Goal: Check status: Check status

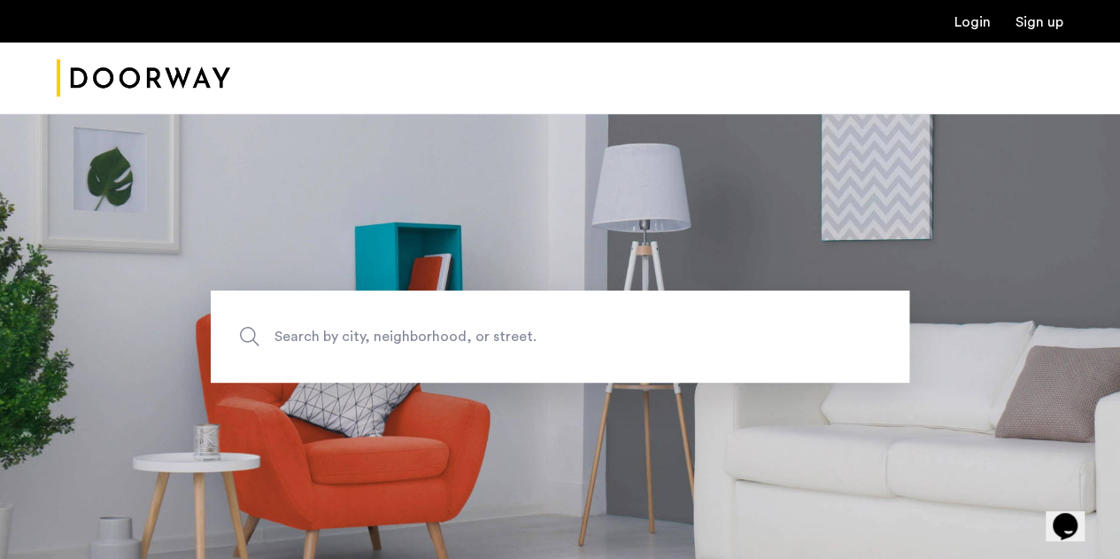
click at [968, 11] on ul "Login Sign up" at bounding box center [560, 21] width 1007 height 21
click at [963, 15] on link "Login" at bounding box center [972, 22] width 36 height 14
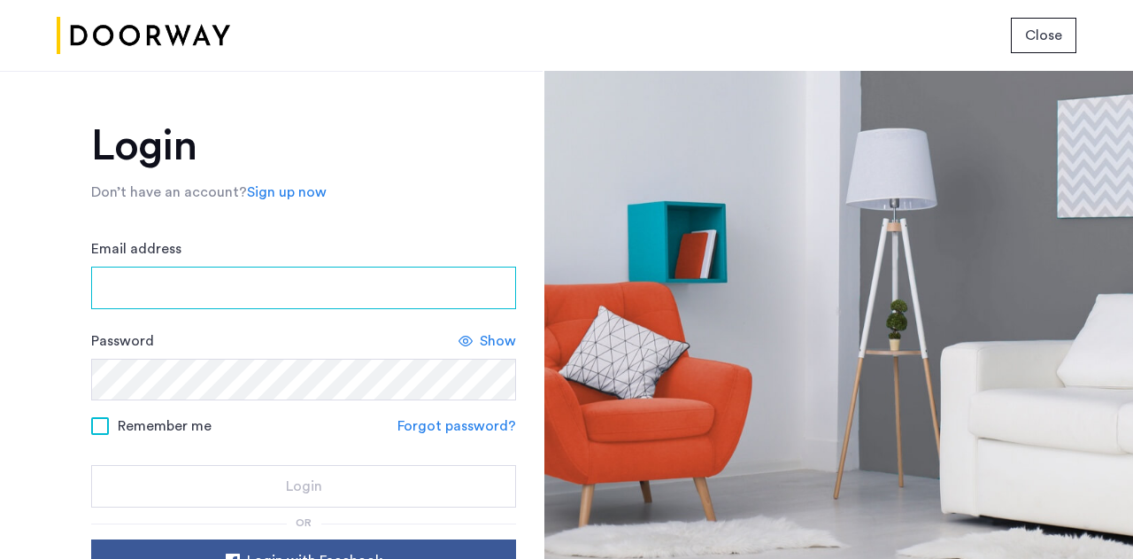
type input "**********"
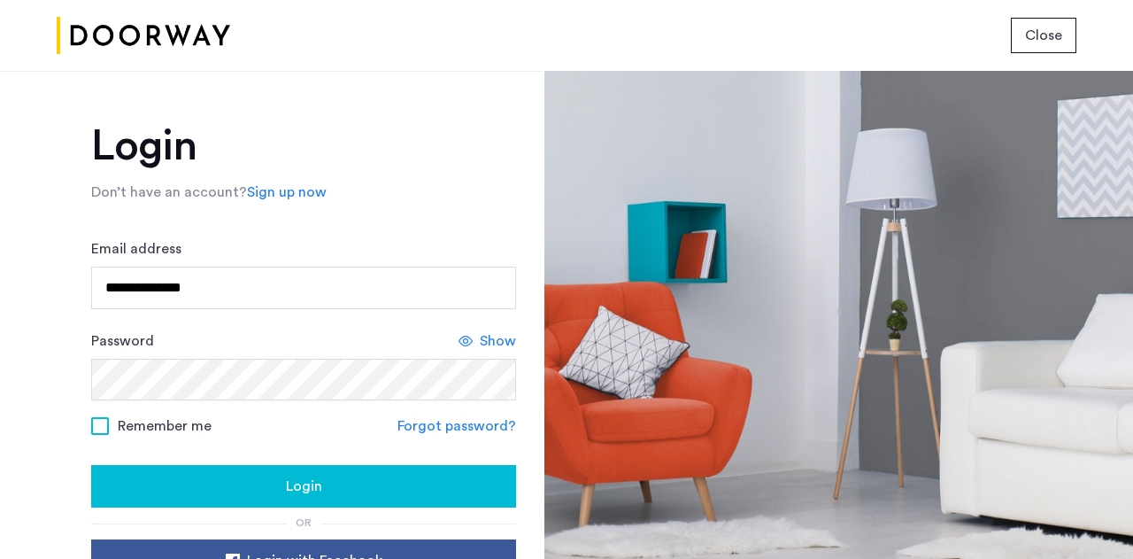
click at [315, 485] on span "Login" at bounding box center [304, 485] width 36 height 21
click at [470, 423] on link "Forgot password?" at bounding box center [456, 425] width 119 height 21
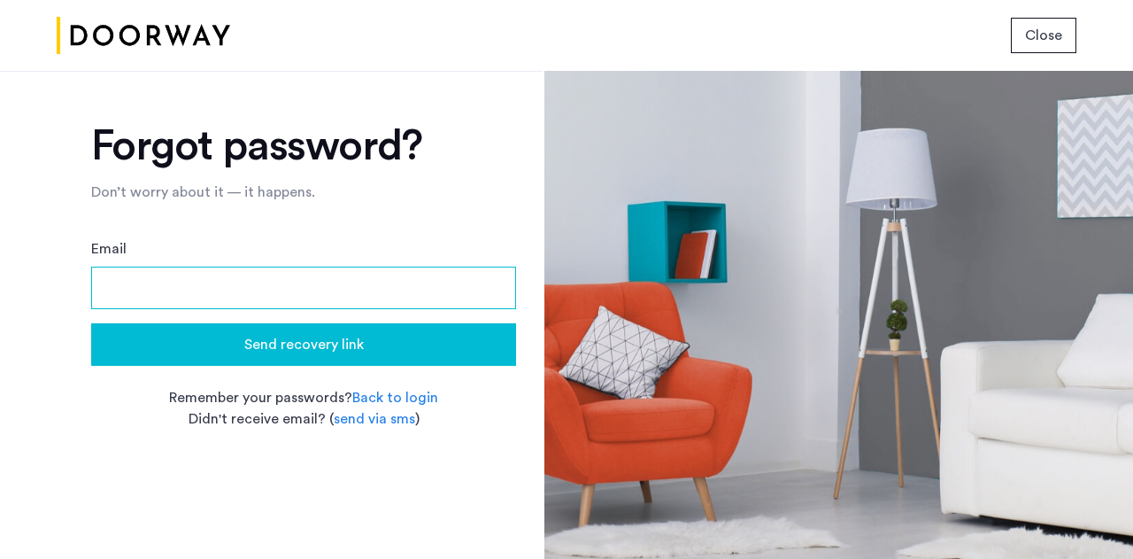
click at [313, 302] on input "Email" at bounding box center [303, 287] width 425 height 42
type input "**********"
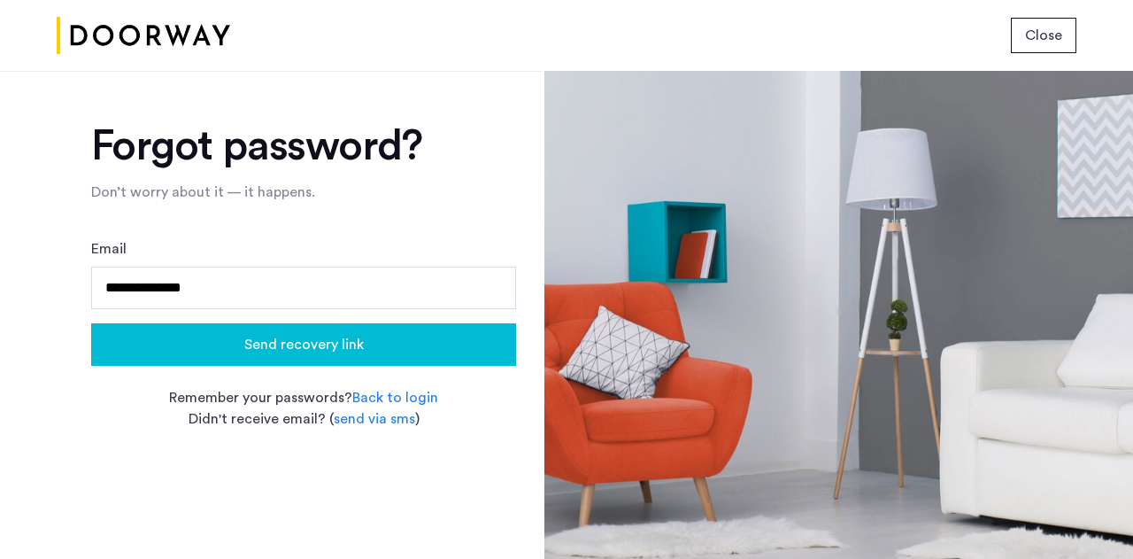
click at [291, 343] on span "Send recovery link" at bounding box center [304, 344] width 120 height 21
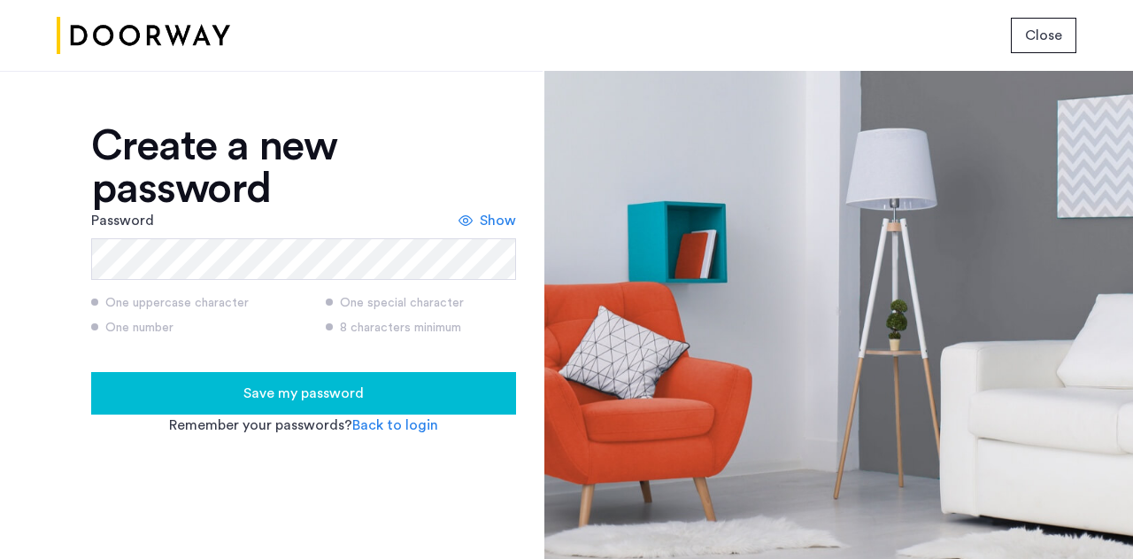
click at [289, 398] on span "Save my password" at bounding box center [303, 392] width 120 height 21
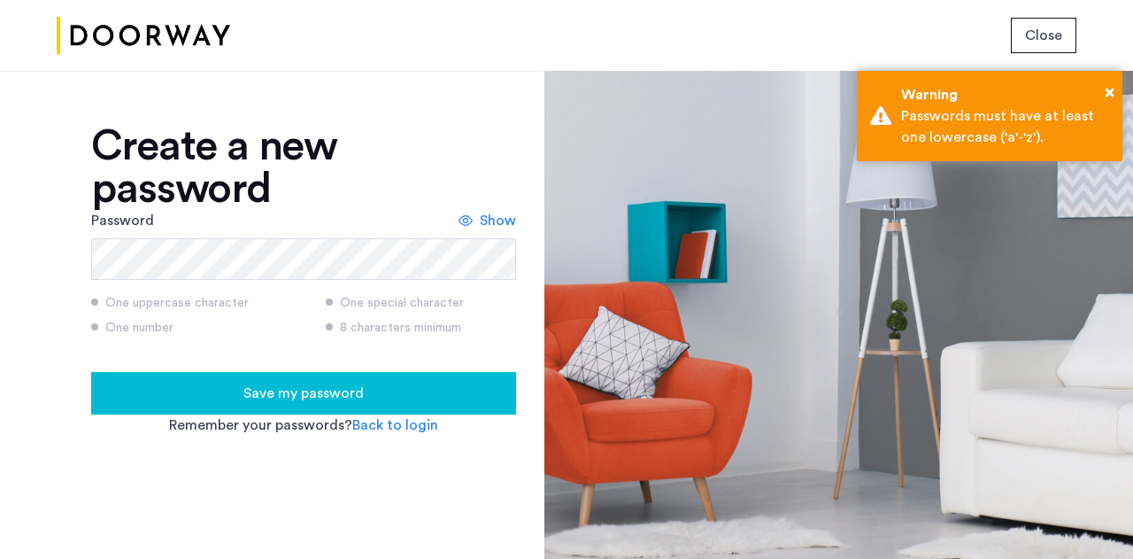
click at [501, 219] on span "Show" at bounding box center [498, 220] width 36 height 21
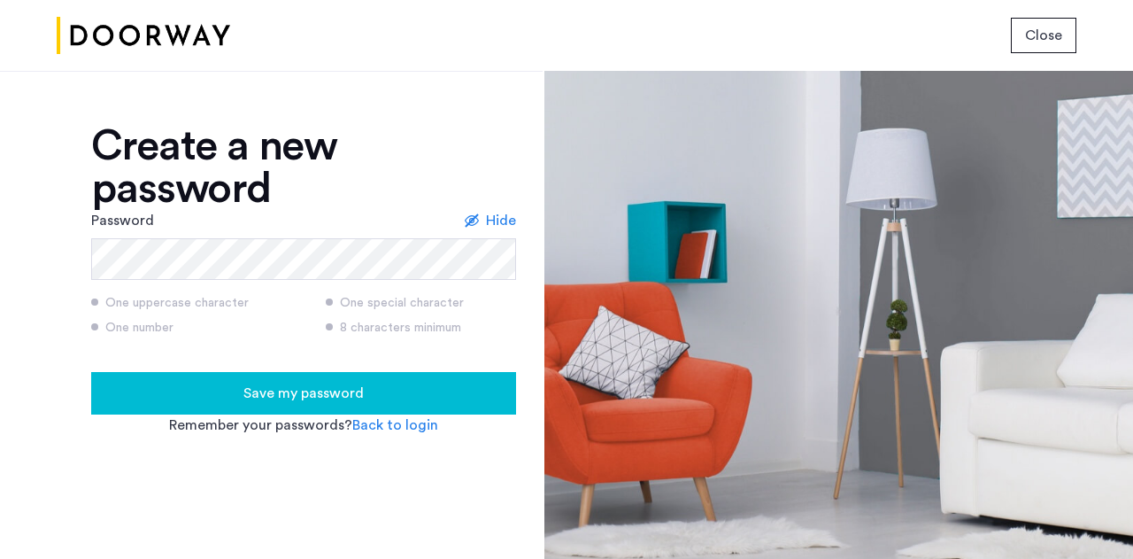
click at [457, 390] on div "Save my password" at bounding box center [303, 392] width 397 height 21
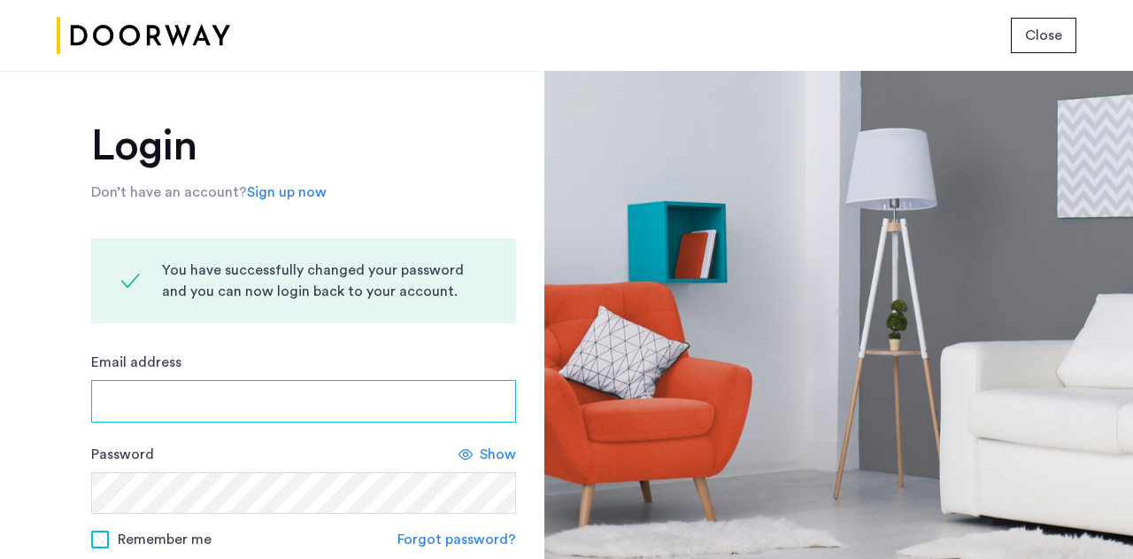
type input "**********"
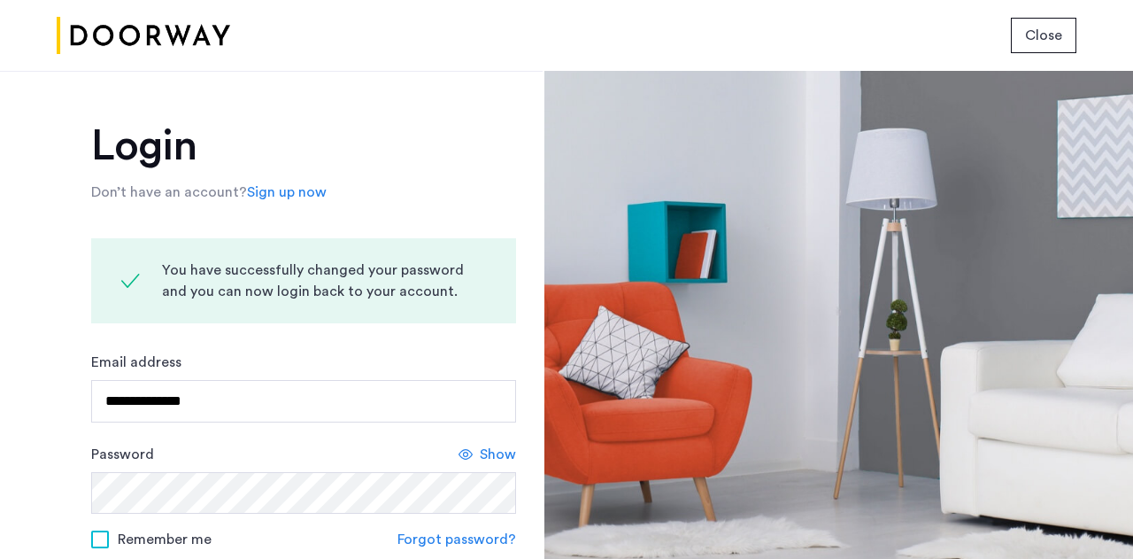
scroll to position [183, 0]
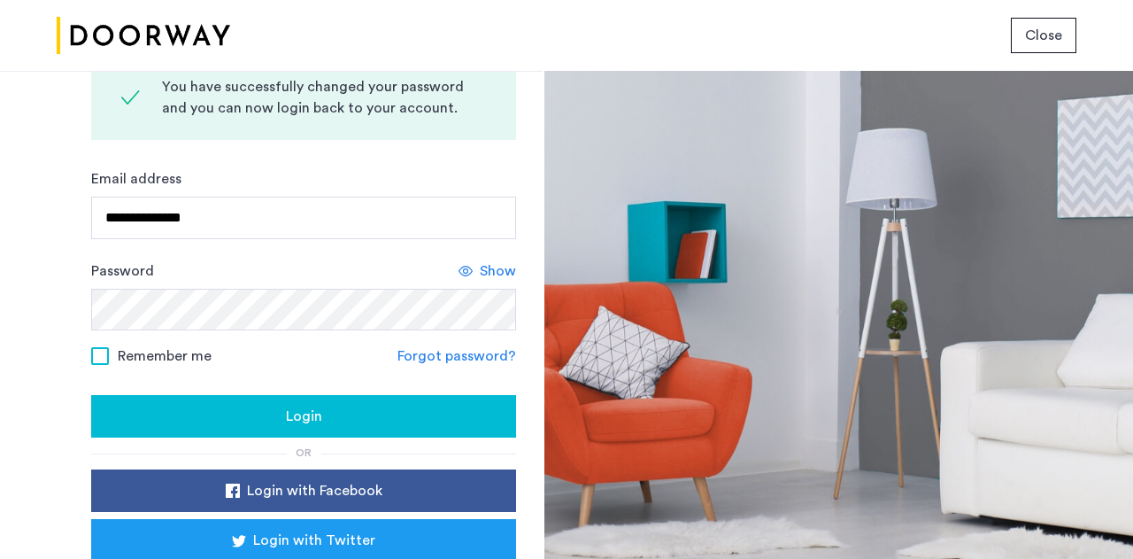
click at [363, 407] on div "Login" at bounding box center [303, 415] width 397 height 21
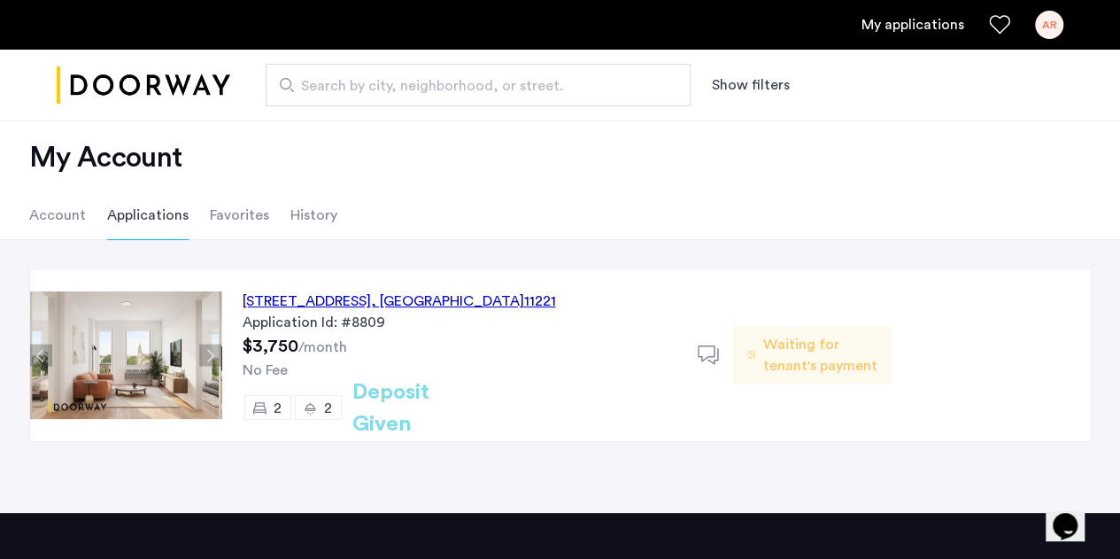
scroll to position [24, 0]
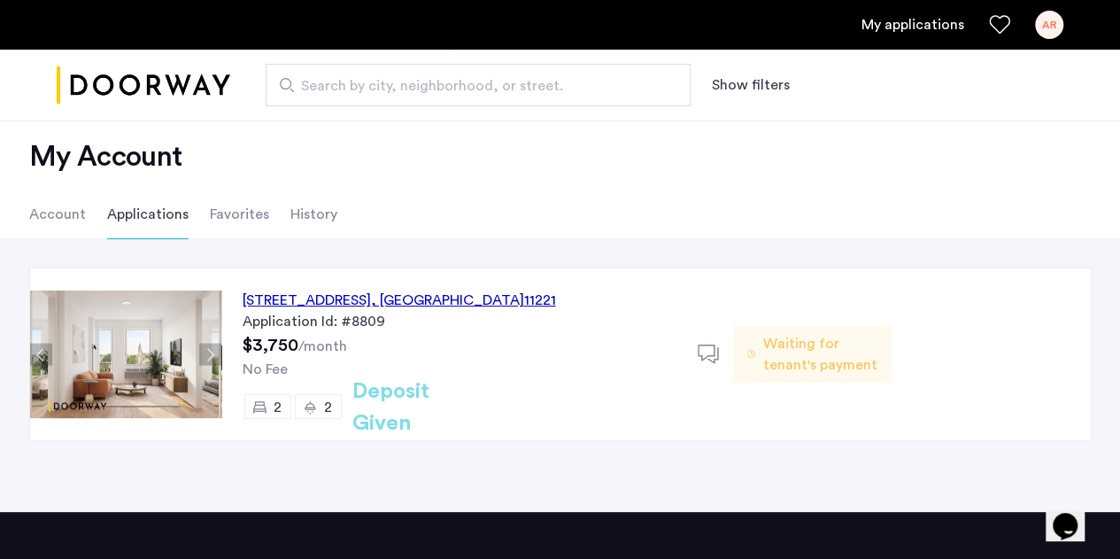
click at [511, 293] on span ", [GEOGRAPHIC_DATA]" at bounding box center [447, 300] width 153 height 14
click at [777, 342] on span "Waiting for tenant's payment" at bounding box center [819, 354] width 115 height 42
click at [715, 349] on icon at bounding box center [709, 354] width 22 height 22
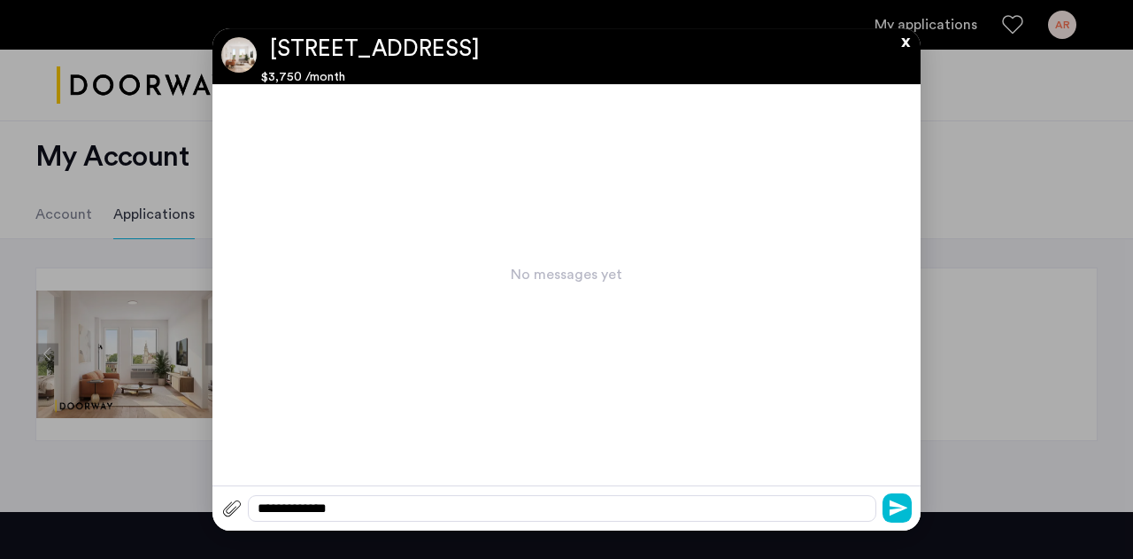
click at [907, 43] on button "x" at bounding box center [901, 37] width 27 height 19
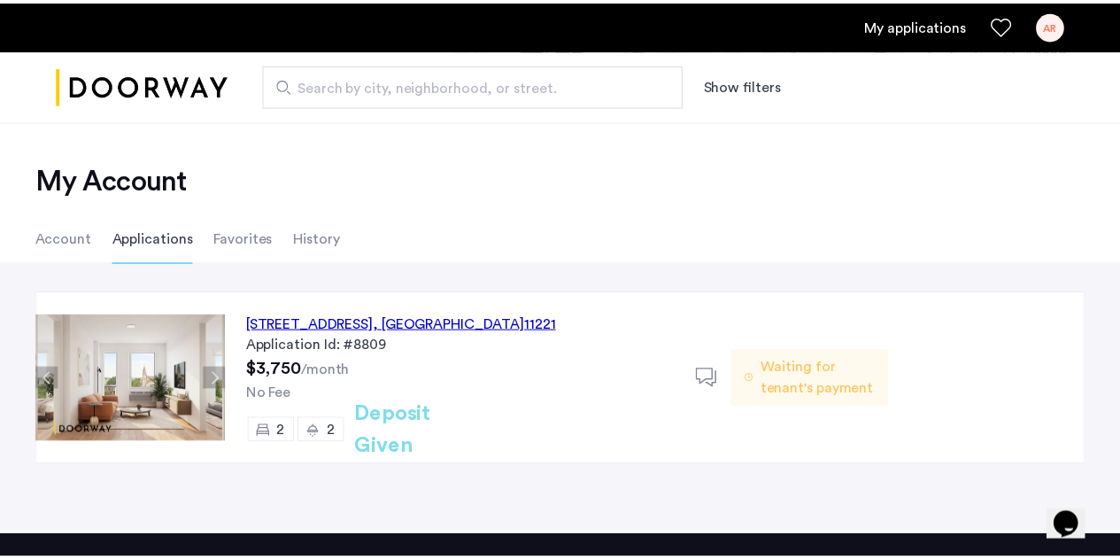
scroll to position [24, 0]
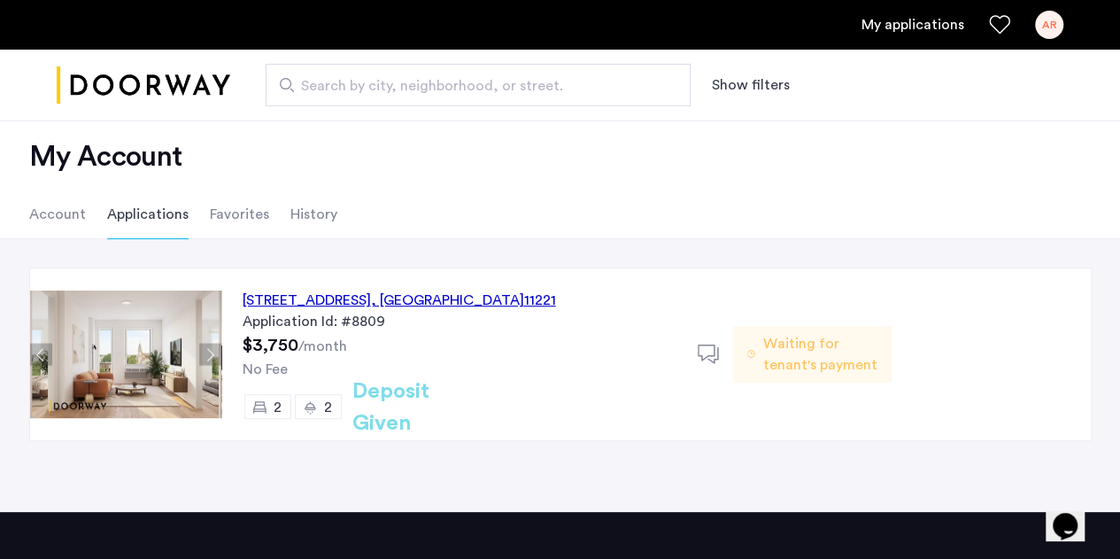
click at [41, 221] on li "Account" at bounding box center [57, 214] width 57 height 50
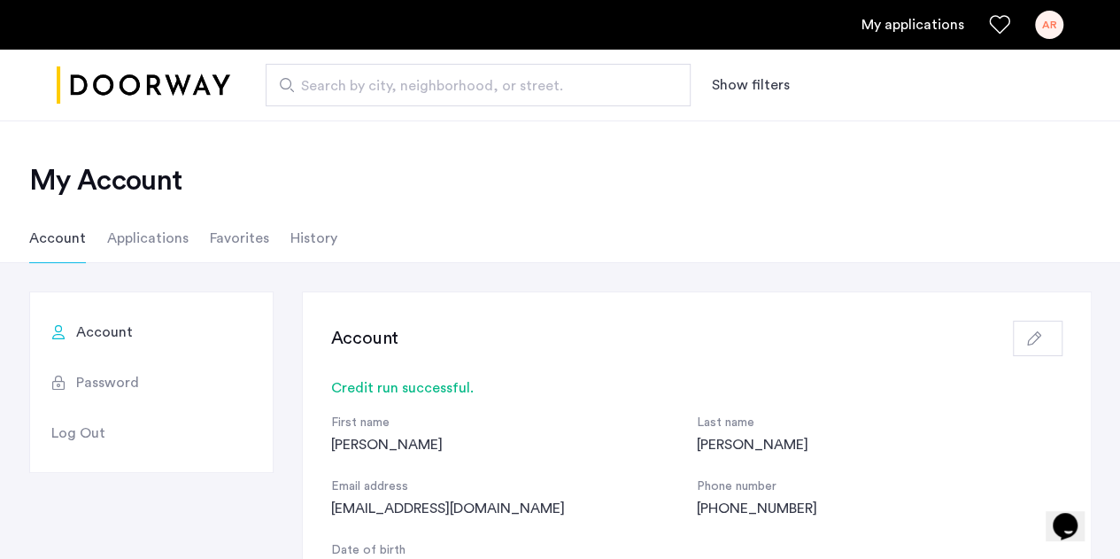
click at [139, 235] on li "Applications" at bounding box center [147, 238] width 81 height 50
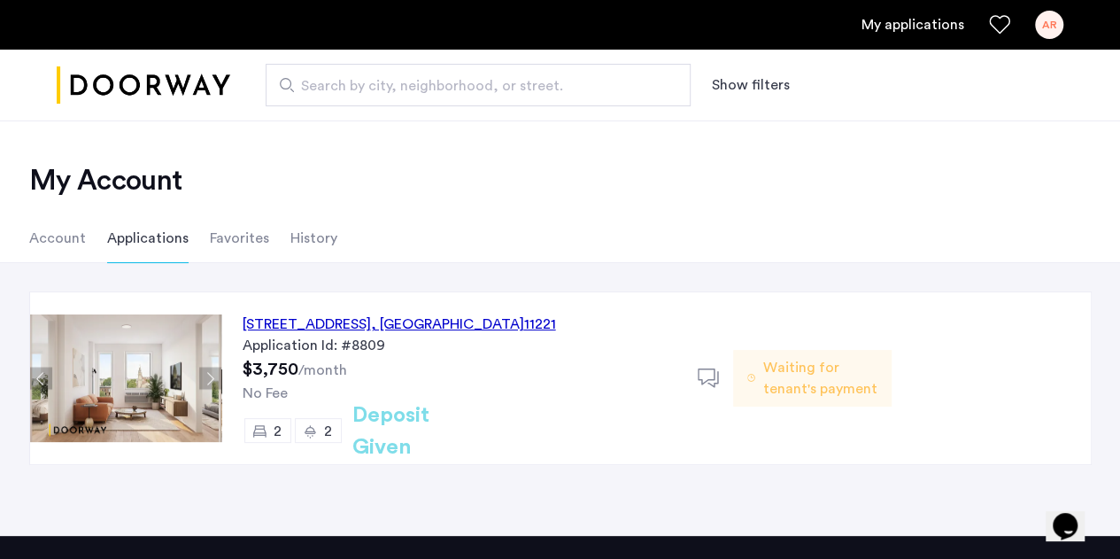
scroll to position [134, 0]
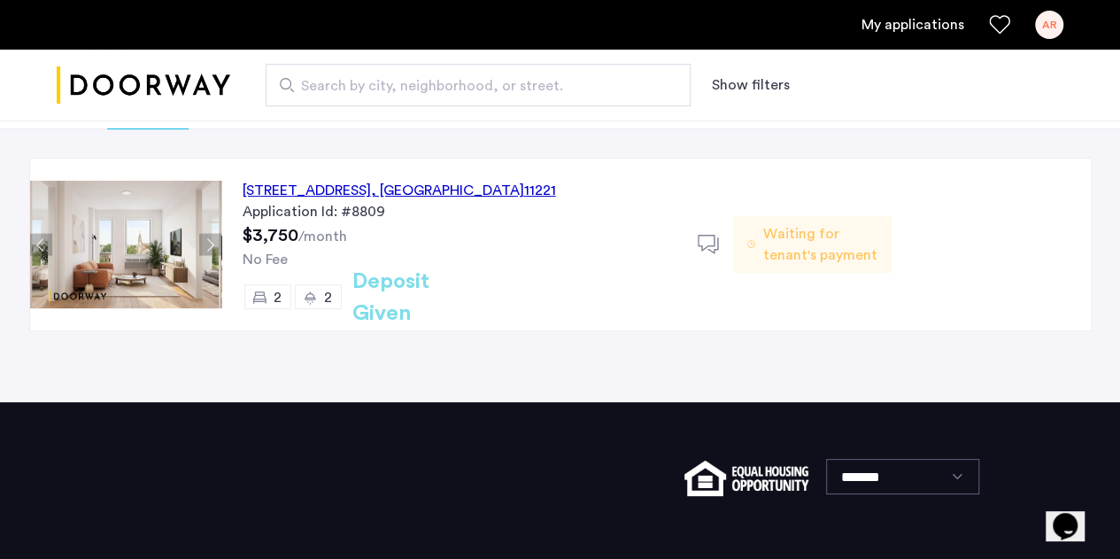
click at [336, 236] on sub "/month" at bounding box center [322, 236] width 49 height 14
click at [384, 291] on h2 "Deposit Given" at bounding box center [422, 298] width 141 height 64
click at [166, 258] on img at bounding box center [125, 244] width 191 height 127
click at [787, 248] on span "Waiting for tenant's payment" at bounding box center [819, 244] width 115 height 42
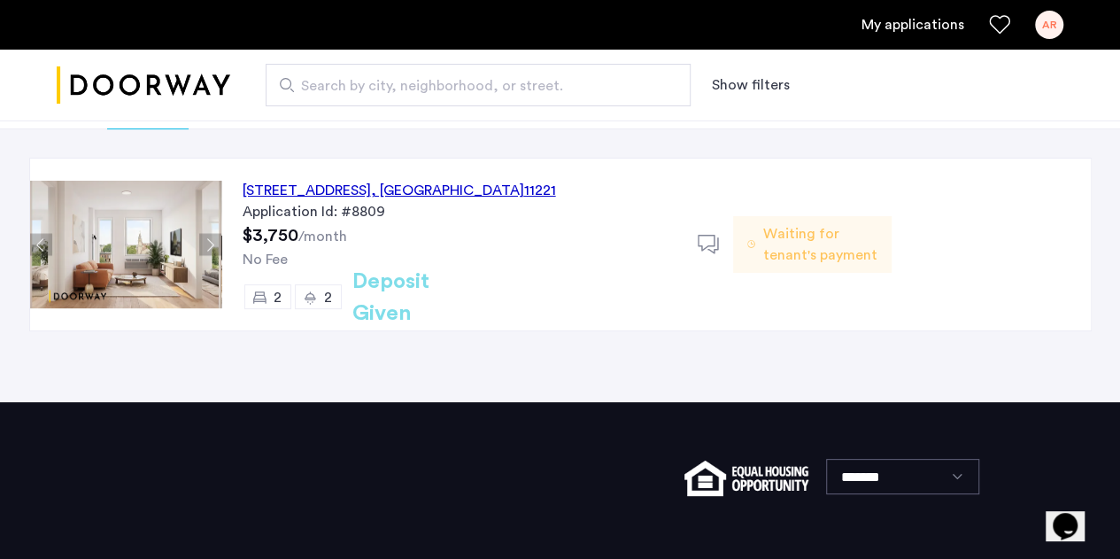
click at [770, 246] on span "Waiting for tenant's payment" at bounding box center [819, 244] width 115 height 42
click at [953, 202] on div "972 Bushwick Avenue, Unit 4A, Brooklyn , NY 11221 Application Id: #8809 $3,750 …" at bounding box center [655, 244] width 869 height 172
click at [1053, 21] on div "AR" at bounding box center [1049, 25] width 28 height 28
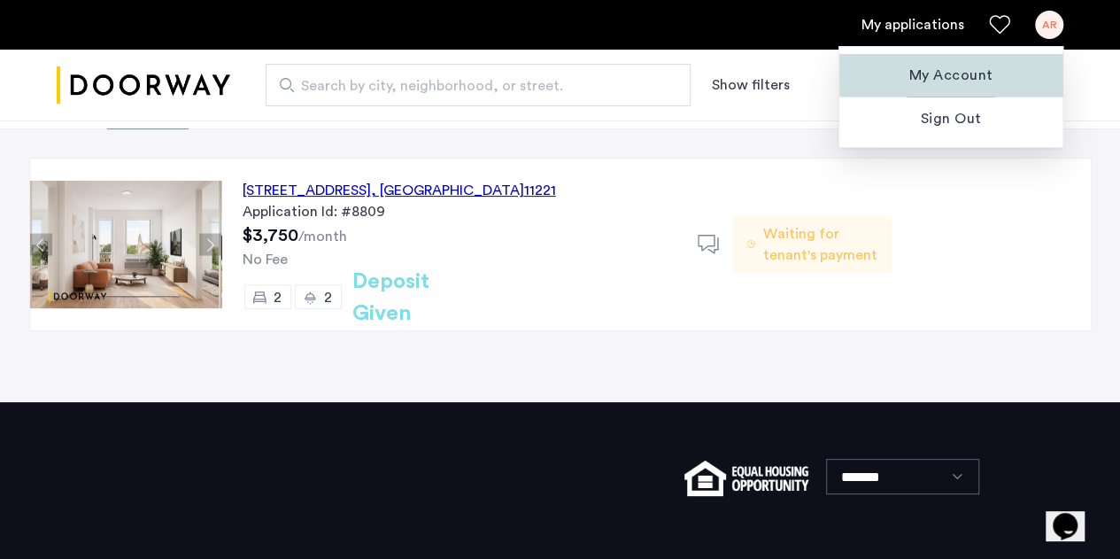
click at [951, 66] on span "My Account" at bounding box center [950, 75] width 195 height 21
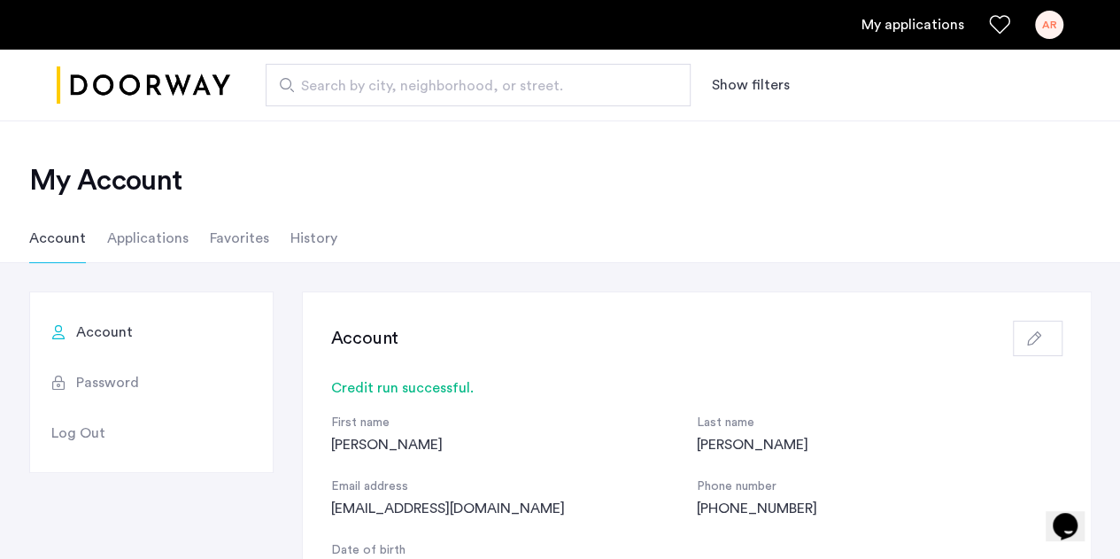
click at [237, 226] on li "Favorites" at bounding box center [239, 238] width 59 height 50
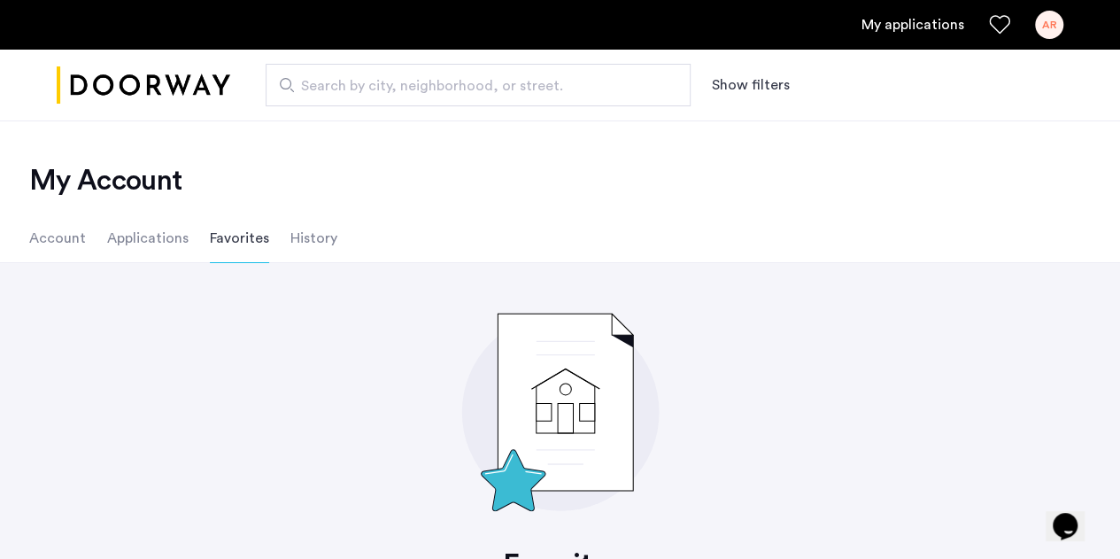
click at [290, 229] on li "History" at bounding box center [313, 238] width 47 height 50
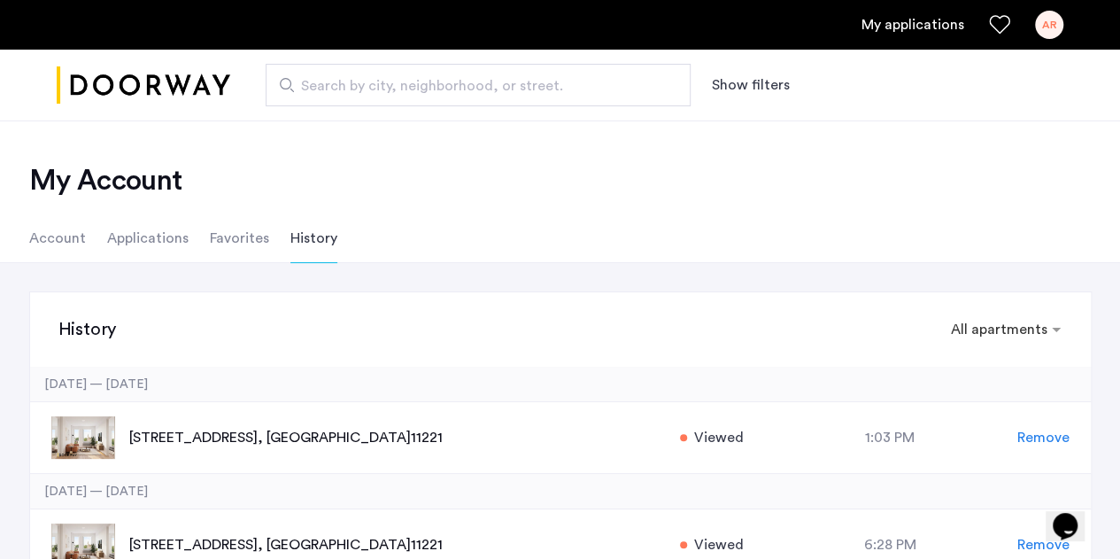
click at [142, 242] on li "Applications" at bounding box center [147, 238] width 81 height 50
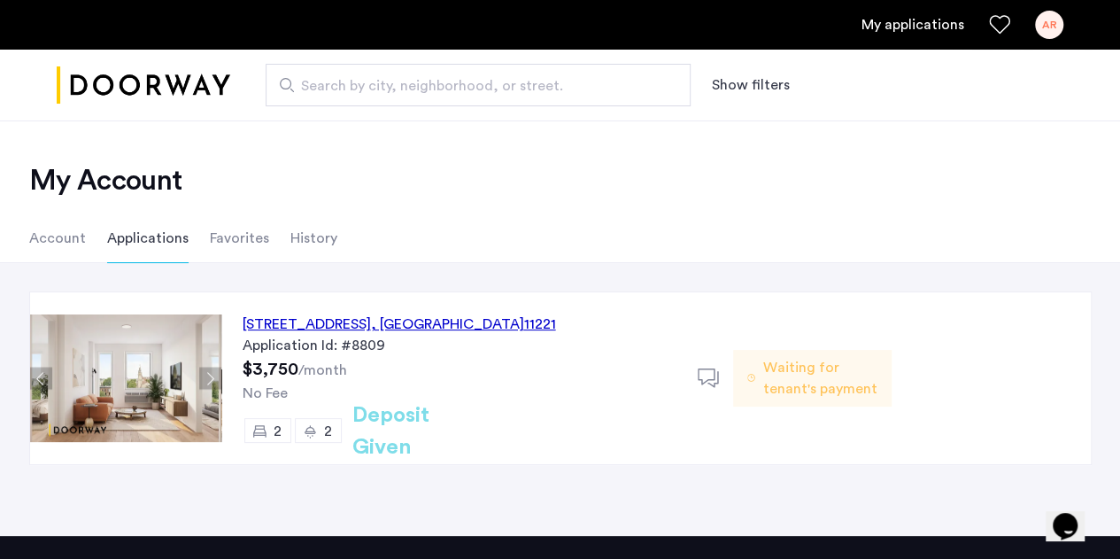
click at [751, 379] on icon at bounding box center [751, 378] width 9 height 14
click at [745, 428] on div "Waiting for tenant's payment" at bounding box center [812, 378] width 158 height 172
click at [495, 320] on div "972 Bushwick Avenue, Unit 4A, Brooklyn , NY 11221" at bounding box center [399, 323] width 313 height 21
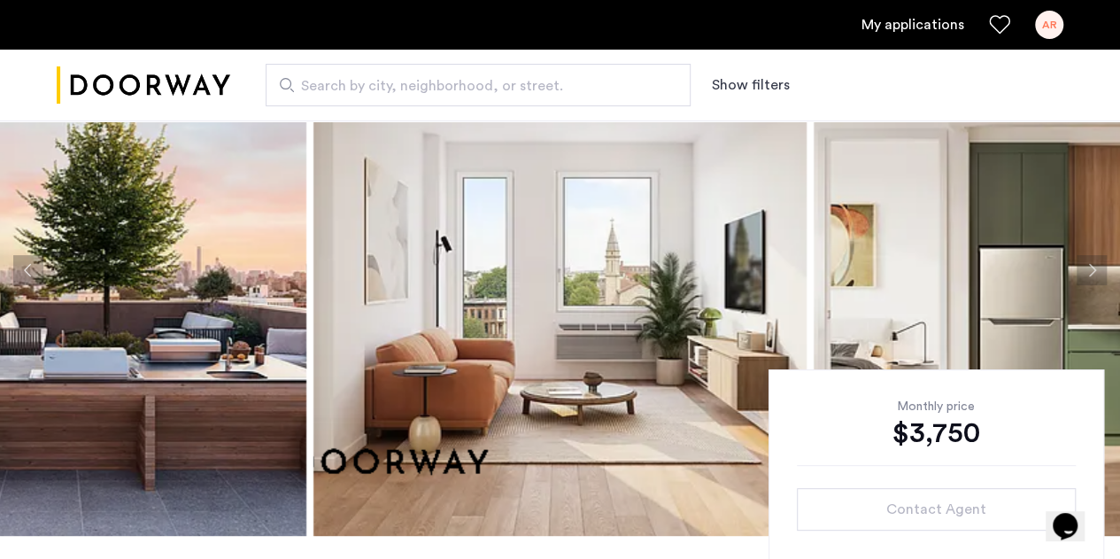
scroll to position [117, 0]
click at [886, 222] on img at bounding box center [1060, 269] width 493 height 531
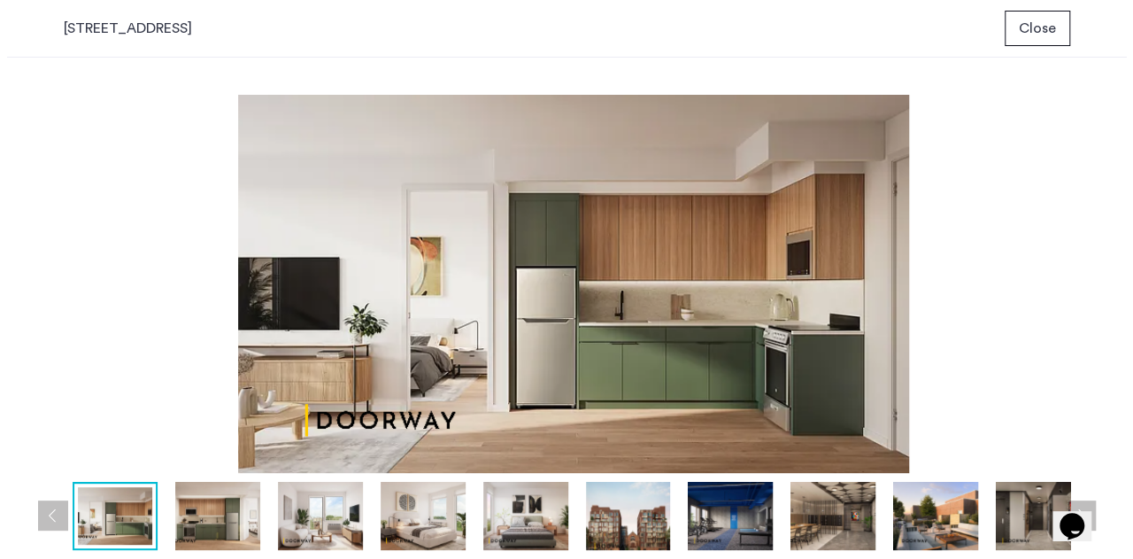
scroll to position [0, 0]
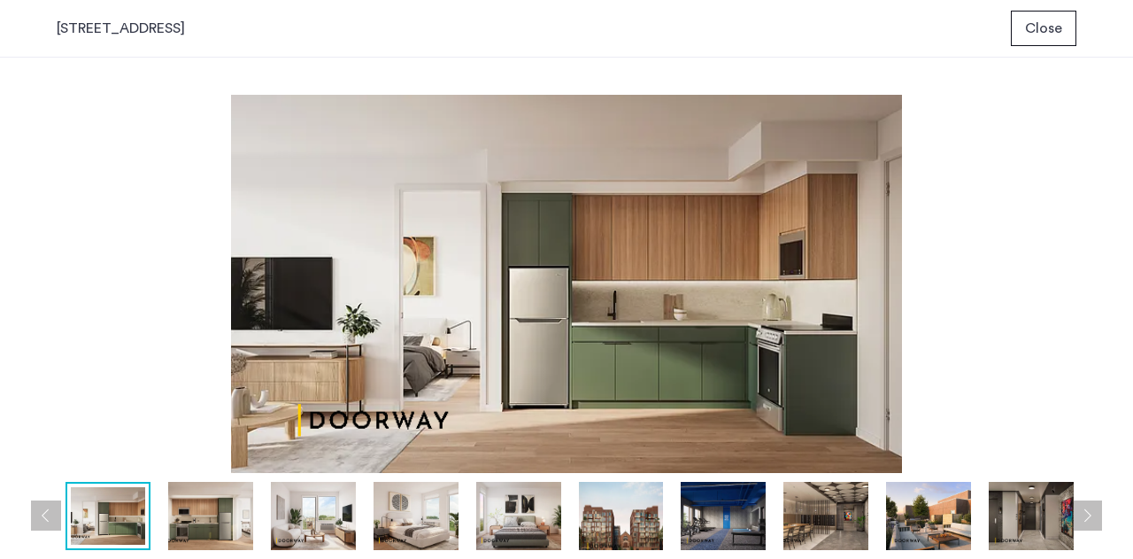
click at [712, 535] on img at bounding box center [723, 516] width 85 height 68
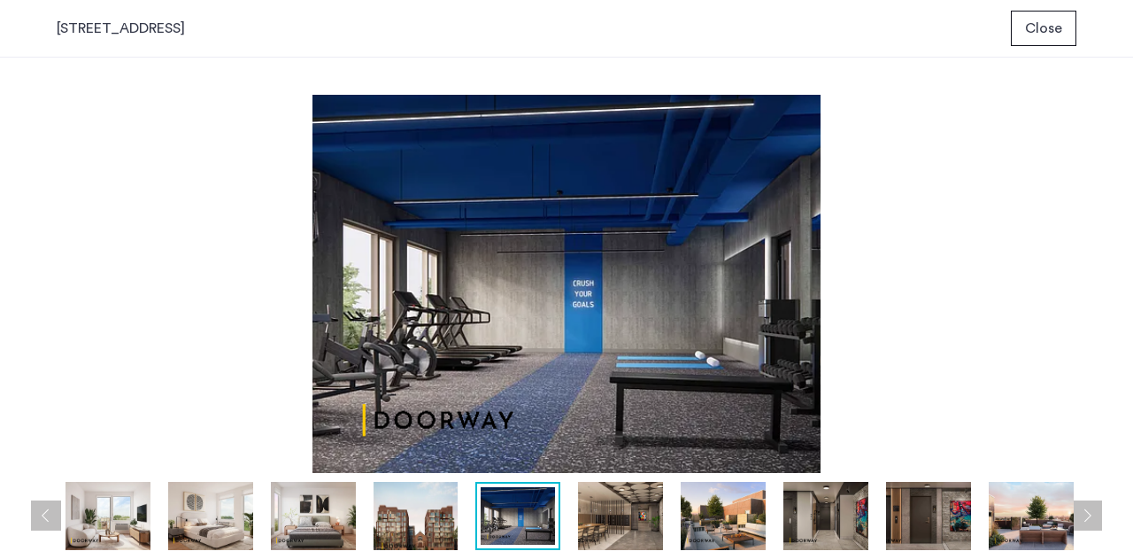
click at [1040, 19] on span "Close" at bounding box center [1043, 28] width 37 height 21
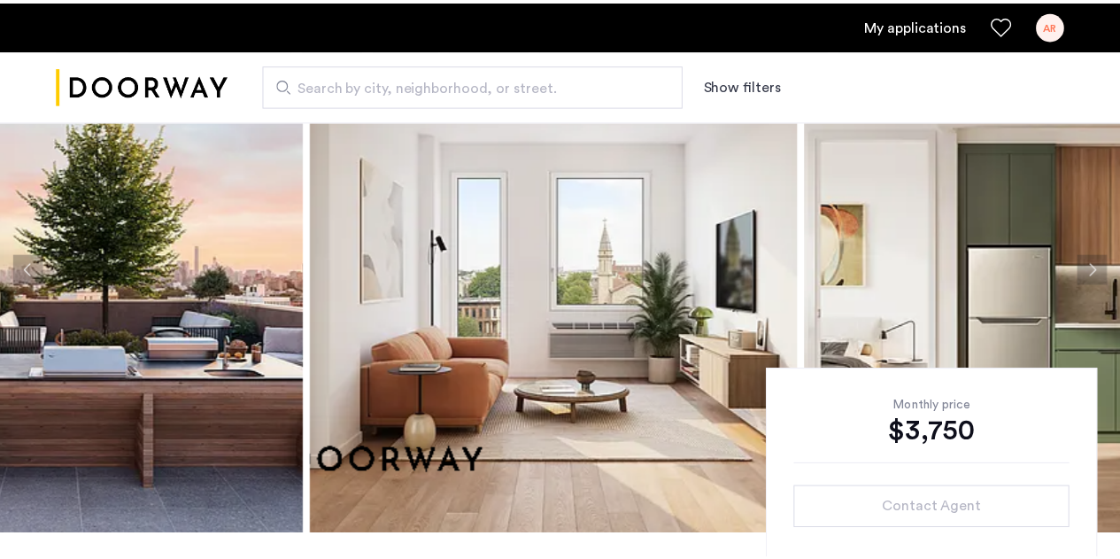
scroll to position [117, 0]
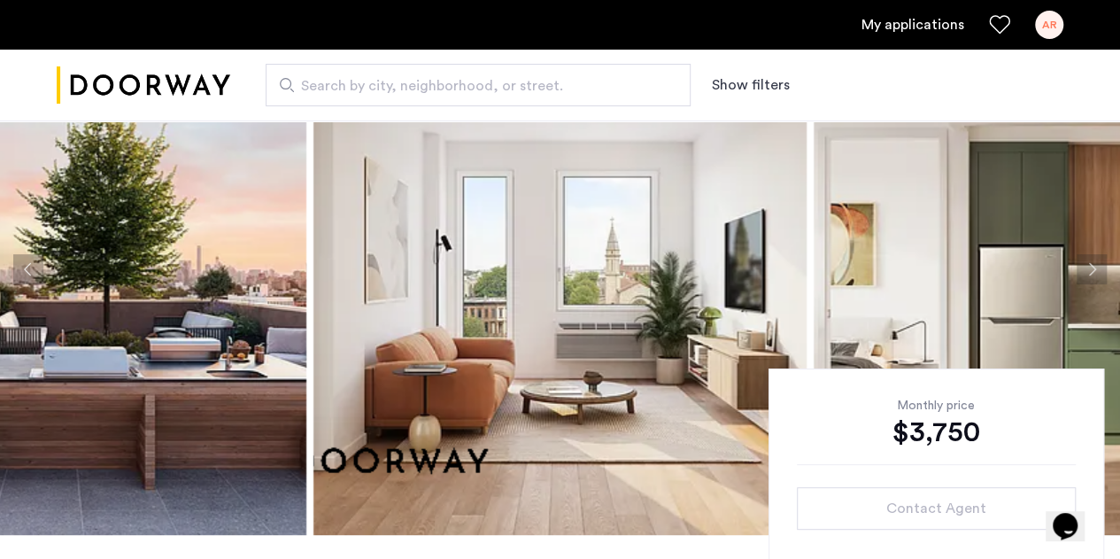
click at [903, 30] on link "My applications" at bounding box center [912, 24] width 103 height 21
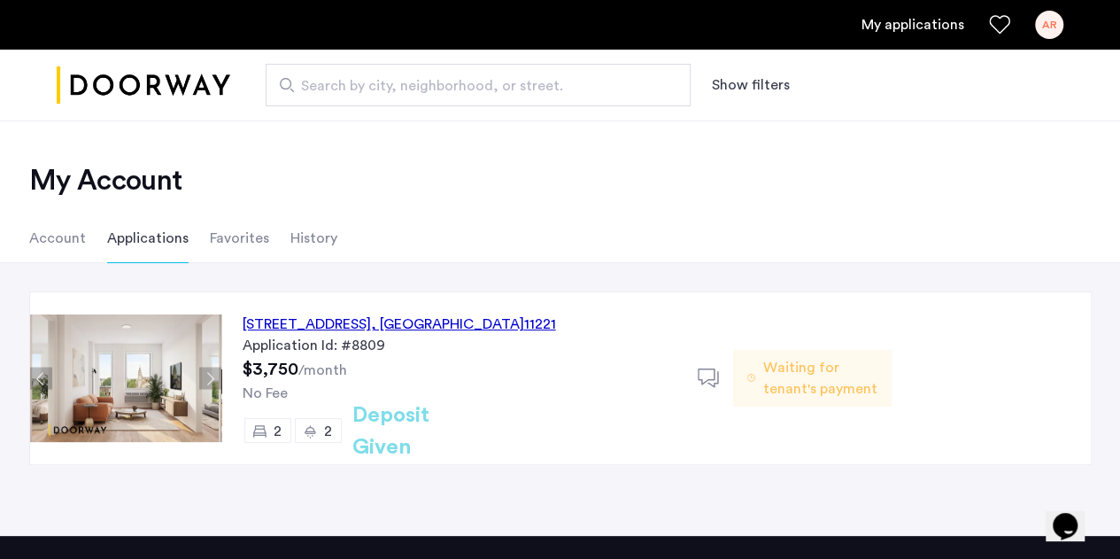
click at [774, 398] on div "Waiting for tenant's payment" at bounding box center [812, 378] width 158 height 57
click at [788, 366] on span "Waiting for tenant's payment" at bounding box center [819, 378] width 115 height 42
click at [667, 378] on div "[STREET_ADDRESS] Application Id: #8809 $3,750 /month No Fee 2 2 Deposit Given" at bounding box center [459, 378] width 476 height 172
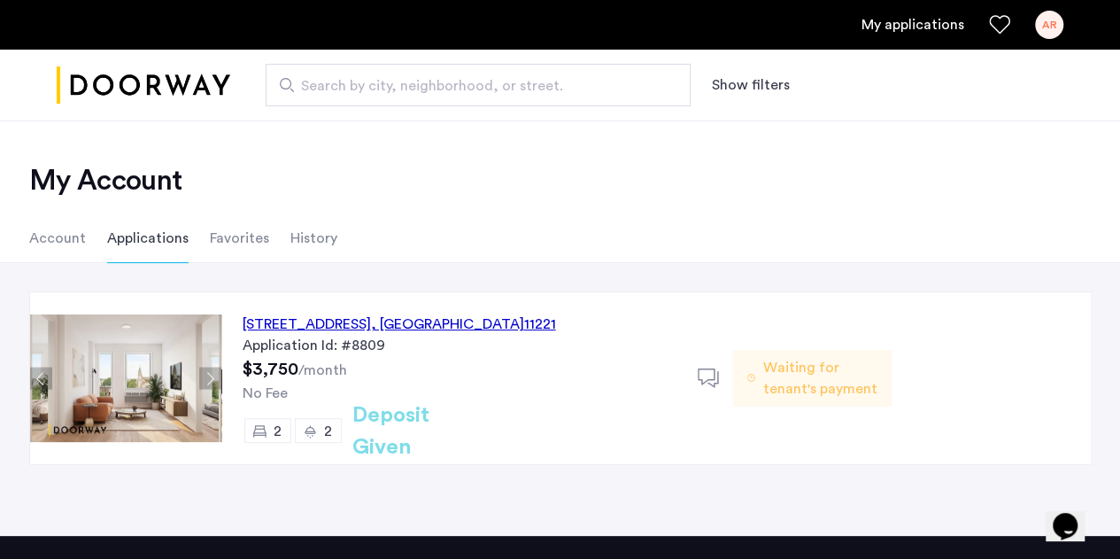
click at [310, 359] on div "[STREET_ADDRESS] Application Id: #8809 $3,750 /month No Fee 2 2 Deposit Given" at bounding box center [459, 378] width 476 height 172
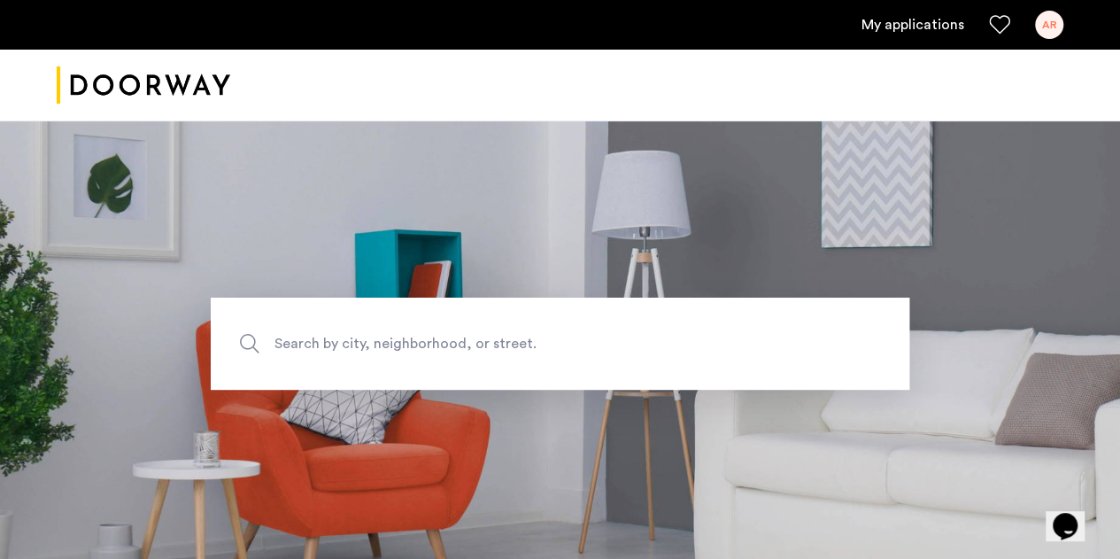
click at [922, 28] on link "My applications" at bounding box center [912, 24] width 103 height 21
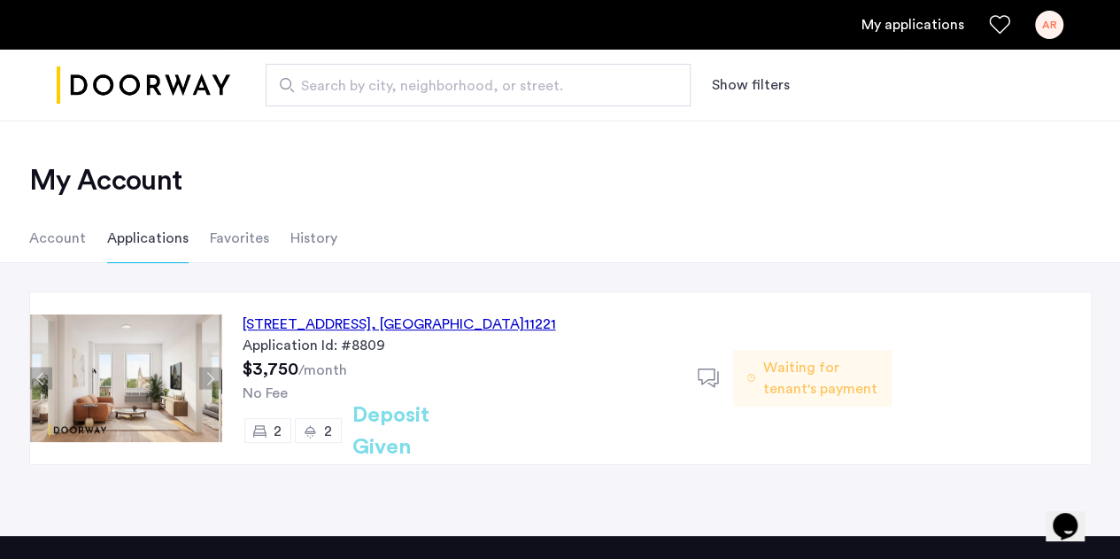
click at [709, 367] on icon at bounding box center [709, 378] width 22 height 22
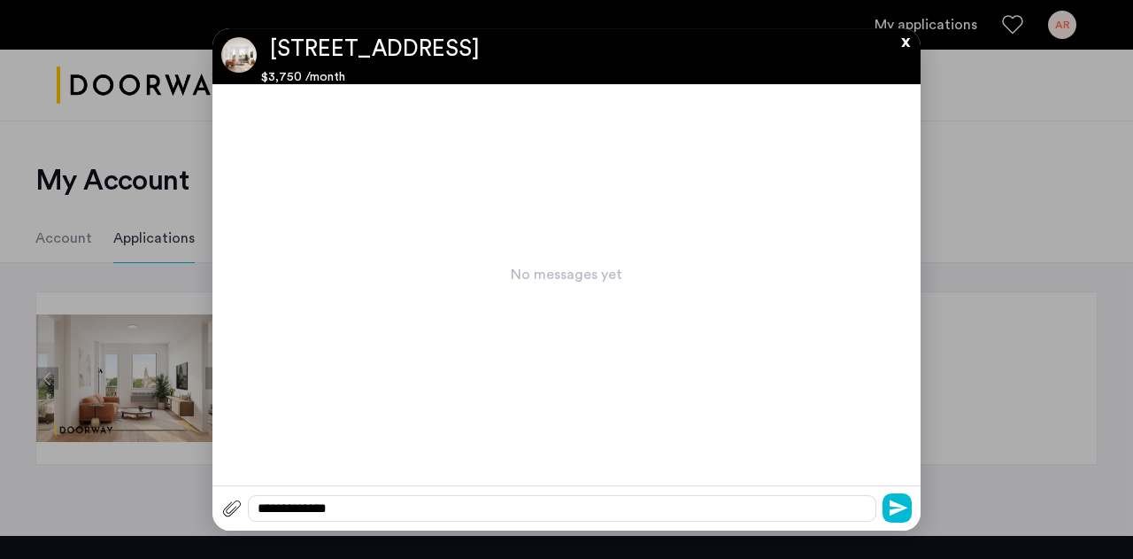
click at [902, 45] on button "x" at bounding box center [901, 37] width 27 height 19
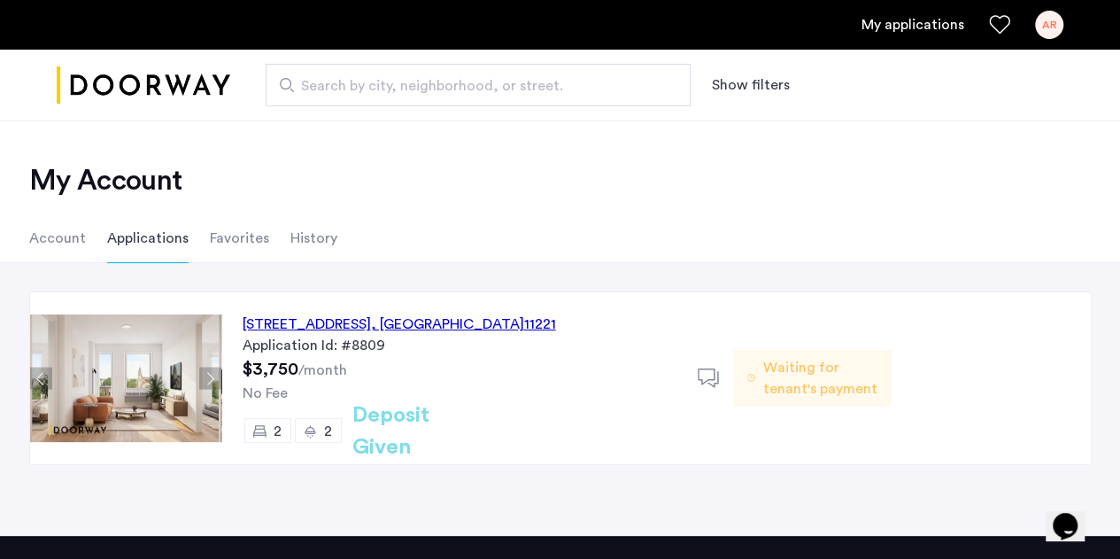
click at [406, 436] on h2 "Deposit Given" at bounding box center [422, 431] width 141 height 64
click at [302, 443] on div "[STREET_ADDRESS] Application Id: #8809 $3,750 /month No Fee 2 2 Deposit Given" at bounding box center [459, 378] width 476 height 172
click at [260, 435] on icon at bounding box center [259, 431] width 14 height 14
click at [172, 383] on img at bounding box center [125, 377] width 191 height 127
click at [204, 379] on button "Next apartment" at bounding box center [210, 378] width 22 height 22
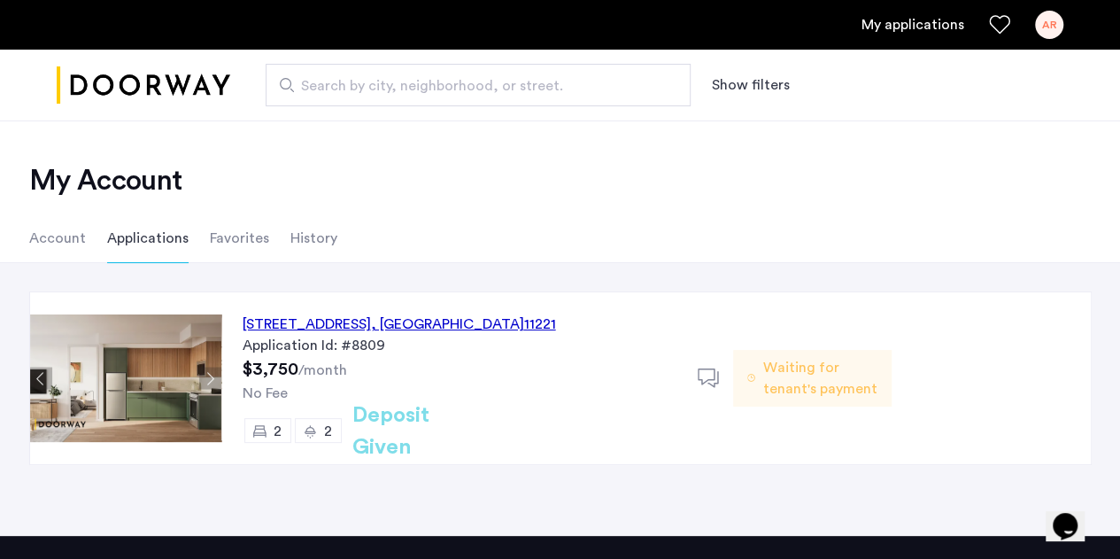
click at [204, 379] on button "Next apartment" at bounding box center [210, 378] width 22 height 22
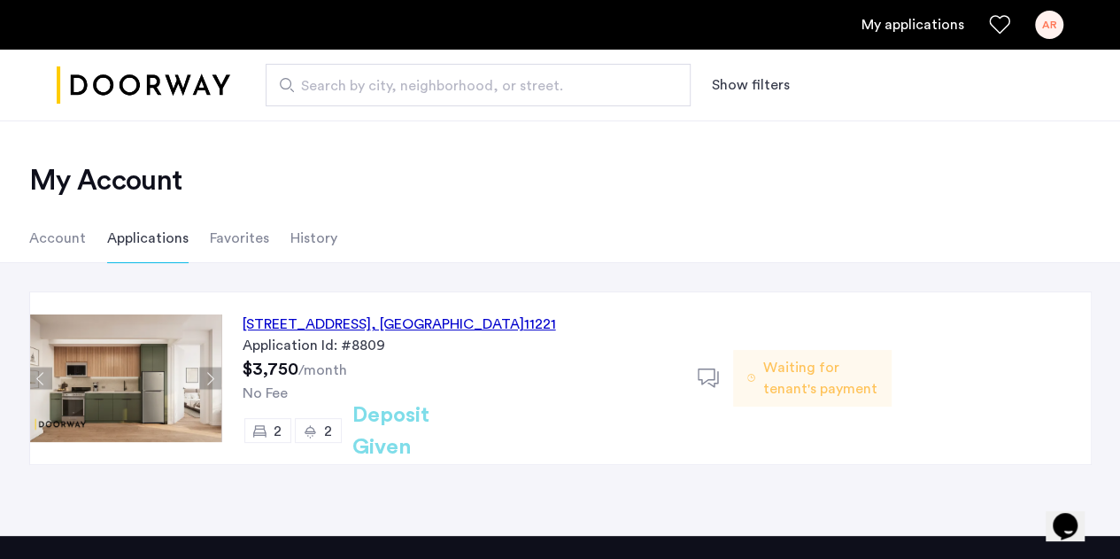
click at [39, 367] on button "Previous apartment" at bounding box center [41, 378] width 22 height 22
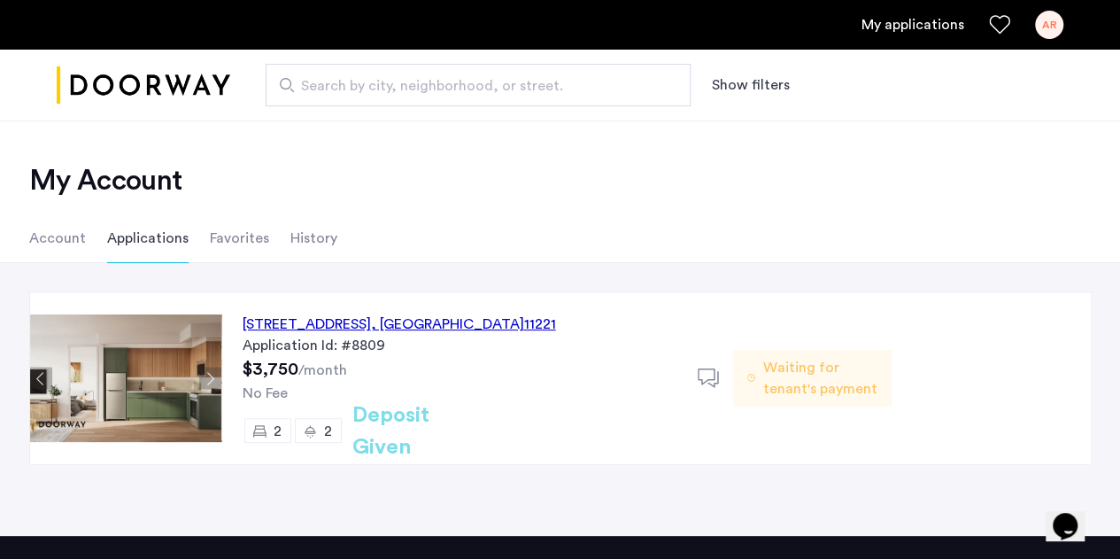
click at [301, 234] on li "History" at bounding box center [313, 238] width 47 height 50
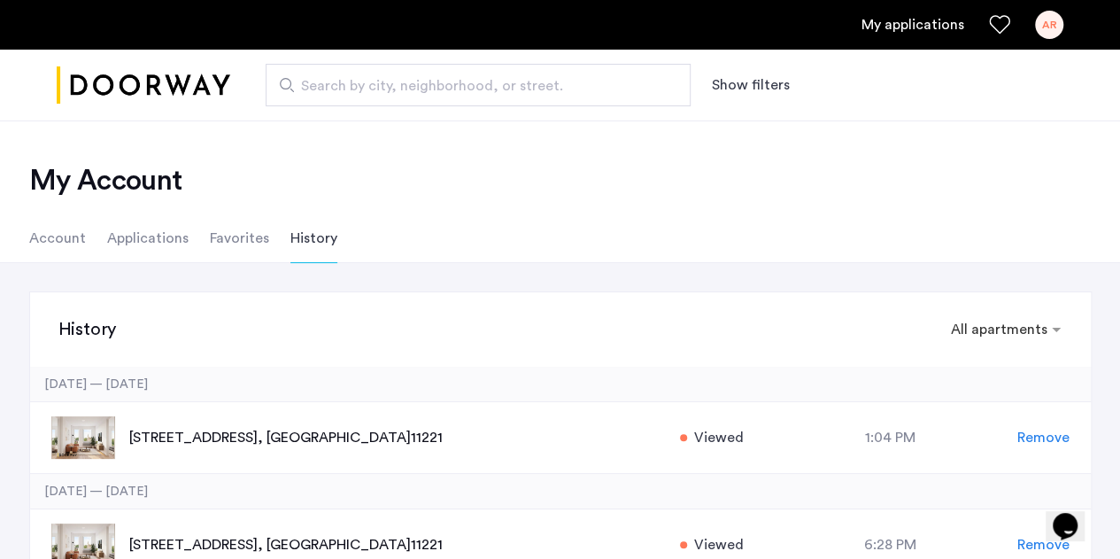
click at [120, 243] on li "Applications" at bounding box center [147, 238] width 81 height 50
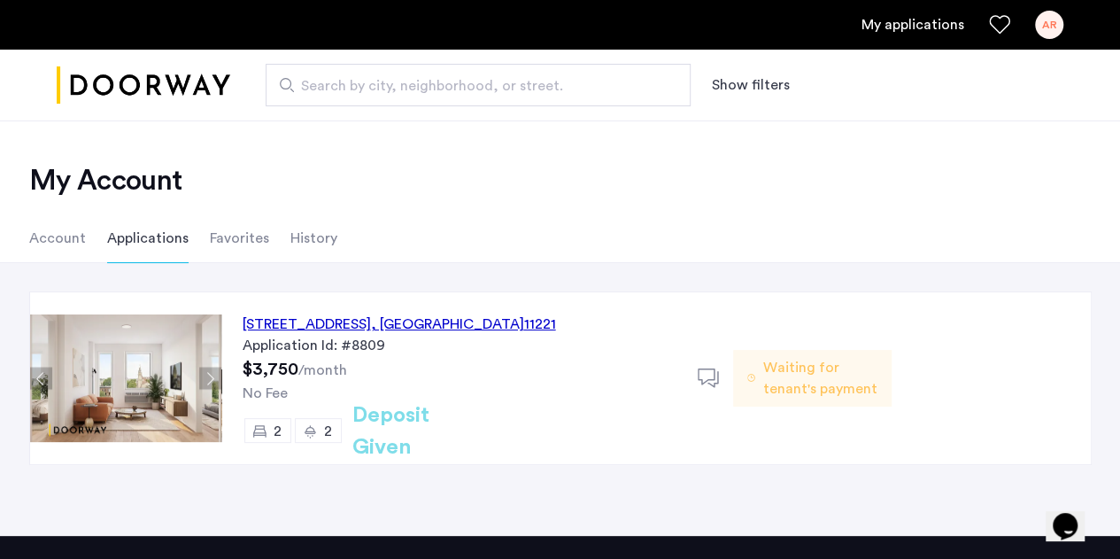
click at [45, 258] on li "Account" at bounding box center [57, 238] width 57 height 50
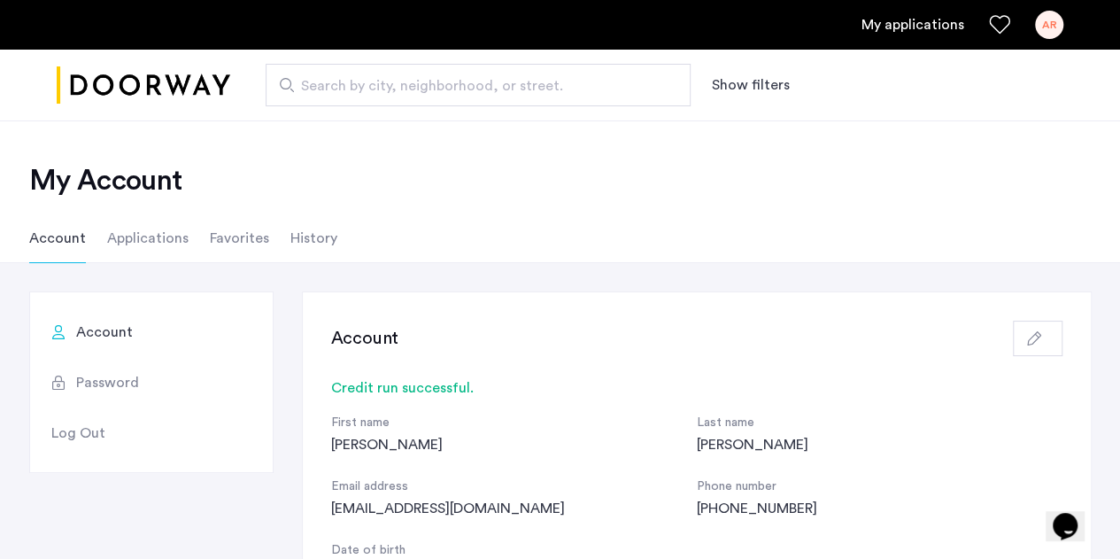
click at [145, 243] on li "Applications" at bounding box center [147, 238] width 81 height 50
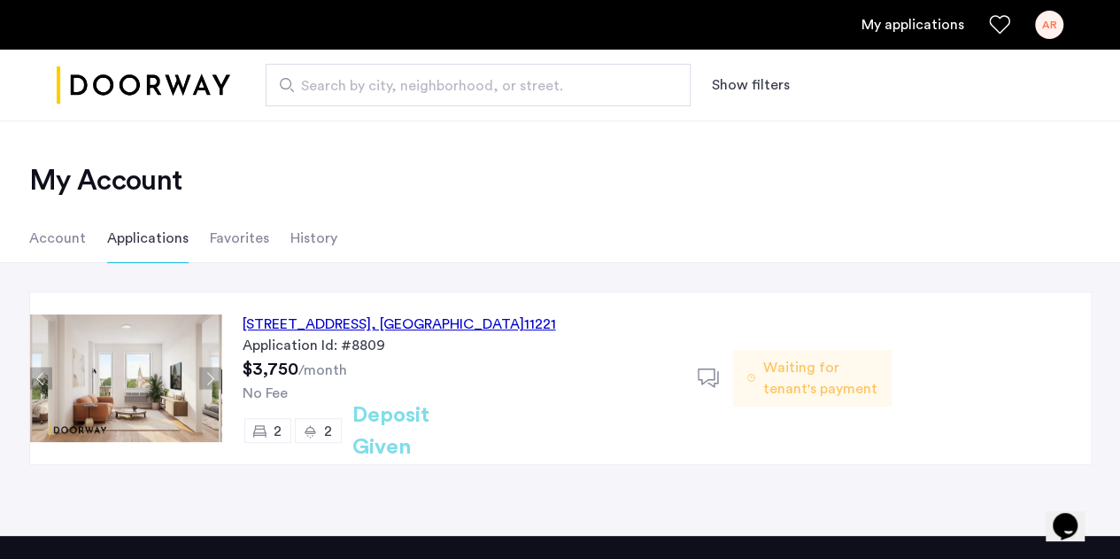
click at [779, 387] on span "Waiting for tenant's payment" at bounding box center [819, 378] width 115 height 42
click at [648, 413] on div "[STREET_ADDRESS] Application Id: #8809 $3,750 /month No Fee 2 2 Deposit Given" at bounding box center [459, 378] width 476 height 172
click at [783, 379] on span "Waiting for tenant's payment" at bounding box center [819, 378] width 115 height 42
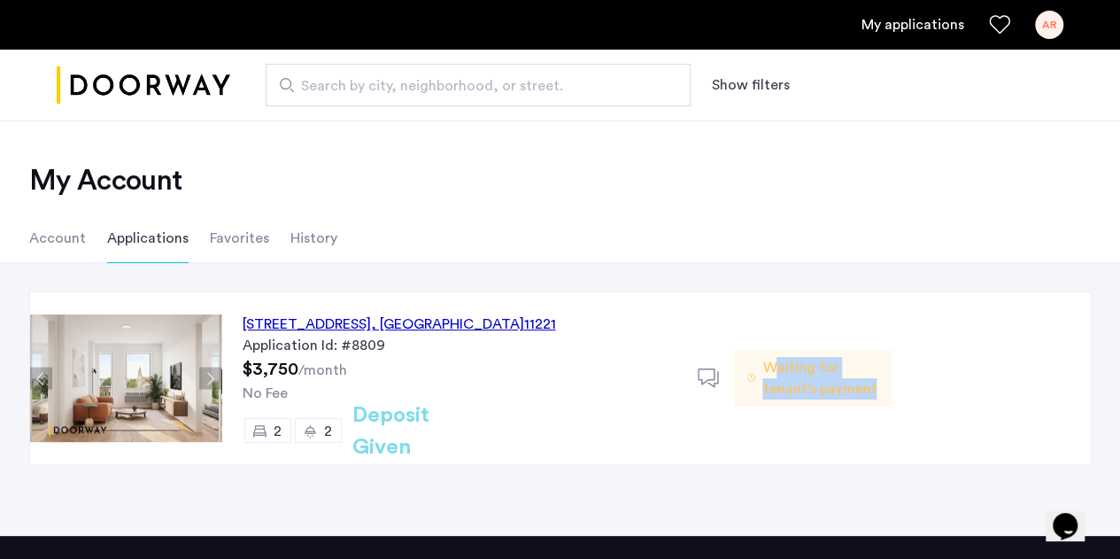
click at [783, 379] on span "Waiting for tenant's payment" at bounding box center [819, 378] width 115 height 42
click at [700, 446] on div "[STREET_ADDRESS] Application Id: #8809 $3,750 /month No Fee 2 2 Deposit Given D…" at bounding box center [655, 378] width 869 height 172
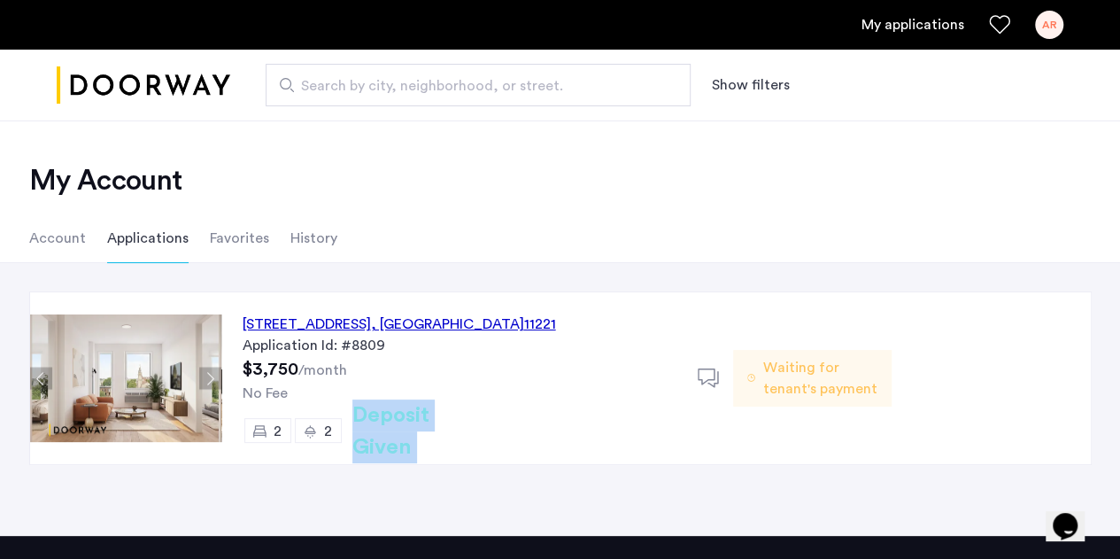
click at [700, 446] on div "[STREET_ADDRESS] Application Id: #8809 $3,750 /month No Fee 2 2 Deposit Given D…" at bounding box center [655, 378] width 869 height 172
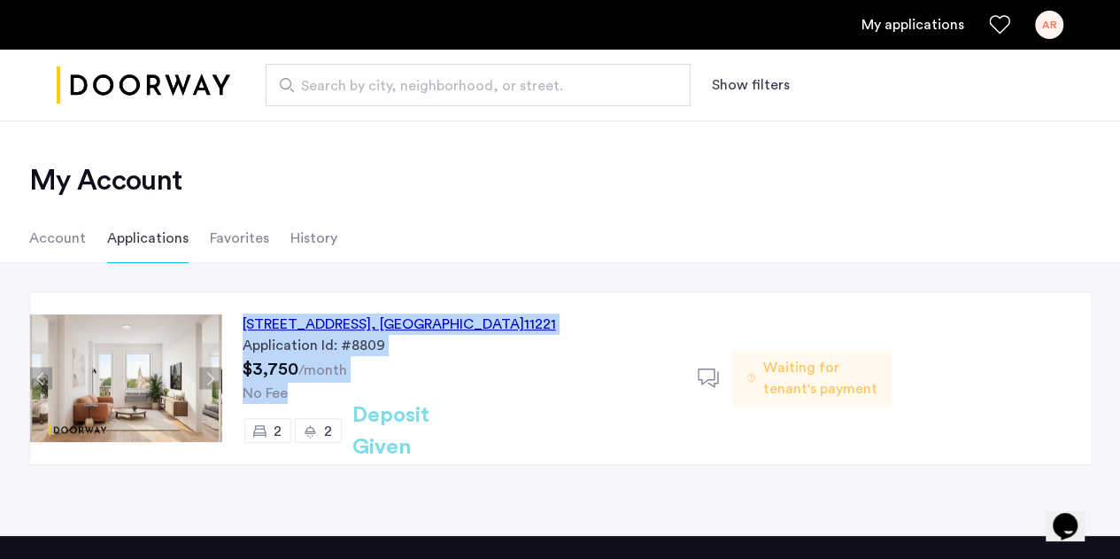
drag, startPoint x: 545, startPoint y: 383, endPoint x: 439, endPoint y: 297, distance: 136.6
click at [439, 297] on div "[STREET_ADDRESS] Application Id: #8809 $3,750 /month No Fee 2 2 Deposit Given" at bounding box center [459, 378] width 476 height 172
click at [555, 362] on div "[STREET_ADDRESS] Application Id: #8809 $3,750 /month No Fee 2 2 Deposit Given" at bounding box center [459, 378] width 476 height 172
